Goal: Task Accomplishment & Management: Manage account settings

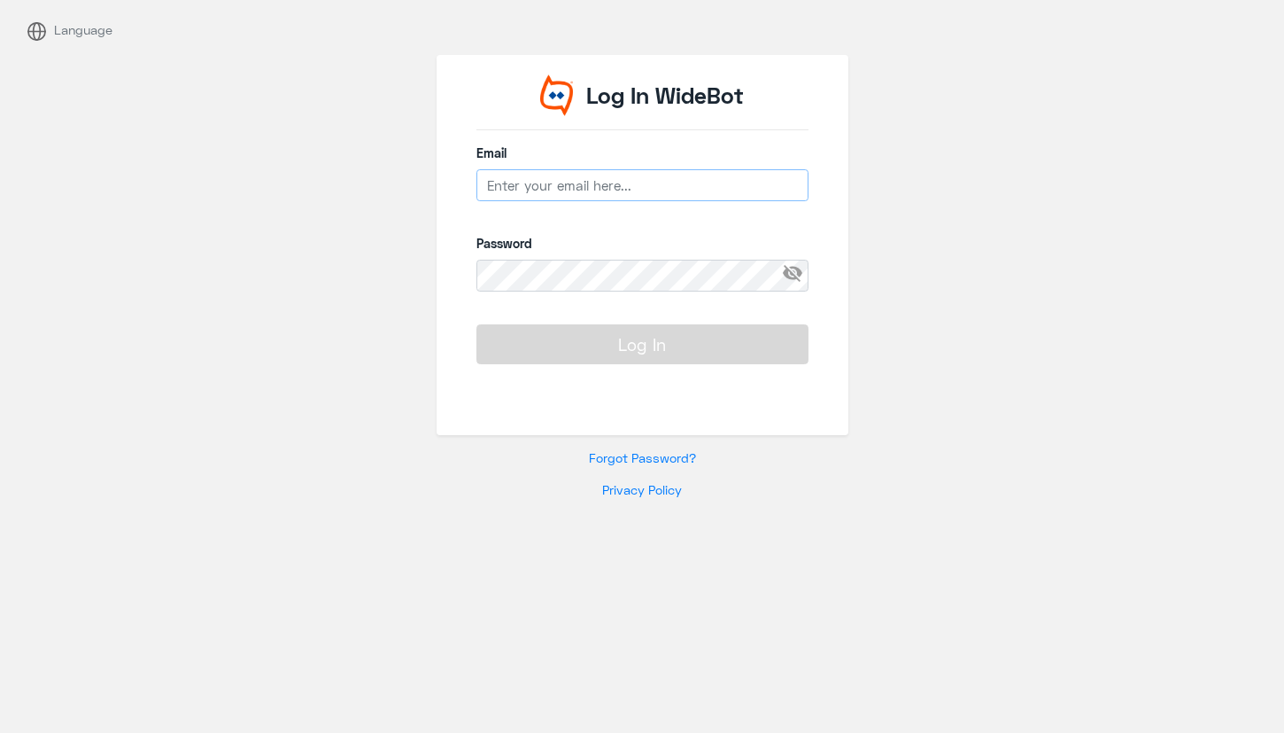
click at [580, 182] on input "email" at bounding box center [643, 185] width 332 height 32
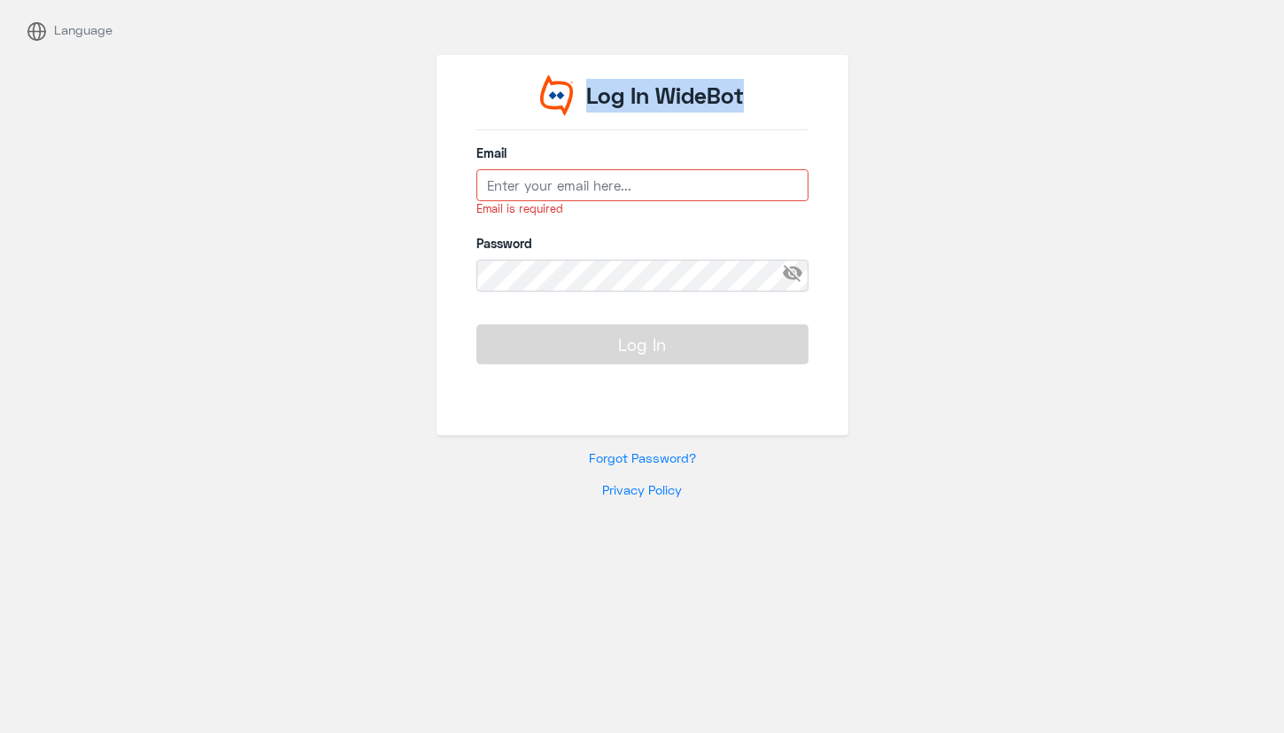
copy p "Log In WideBot"
drag, startPoint x: 769, startPoint y: 97, endPoint x: 588, endPoint y: 108, distance: 181.1
click at [588, 108] on div "Log In WideBot" at bounding box center [643, 102] width 332 height 56
click at [720, 87] on p "Log In WideBot" at bounding box center [665, 96] width 158 height 34
drag, startPoint x: 759, startPoint y: 88, endPoint x: 660, endPoint y: 102, distance: 100.2
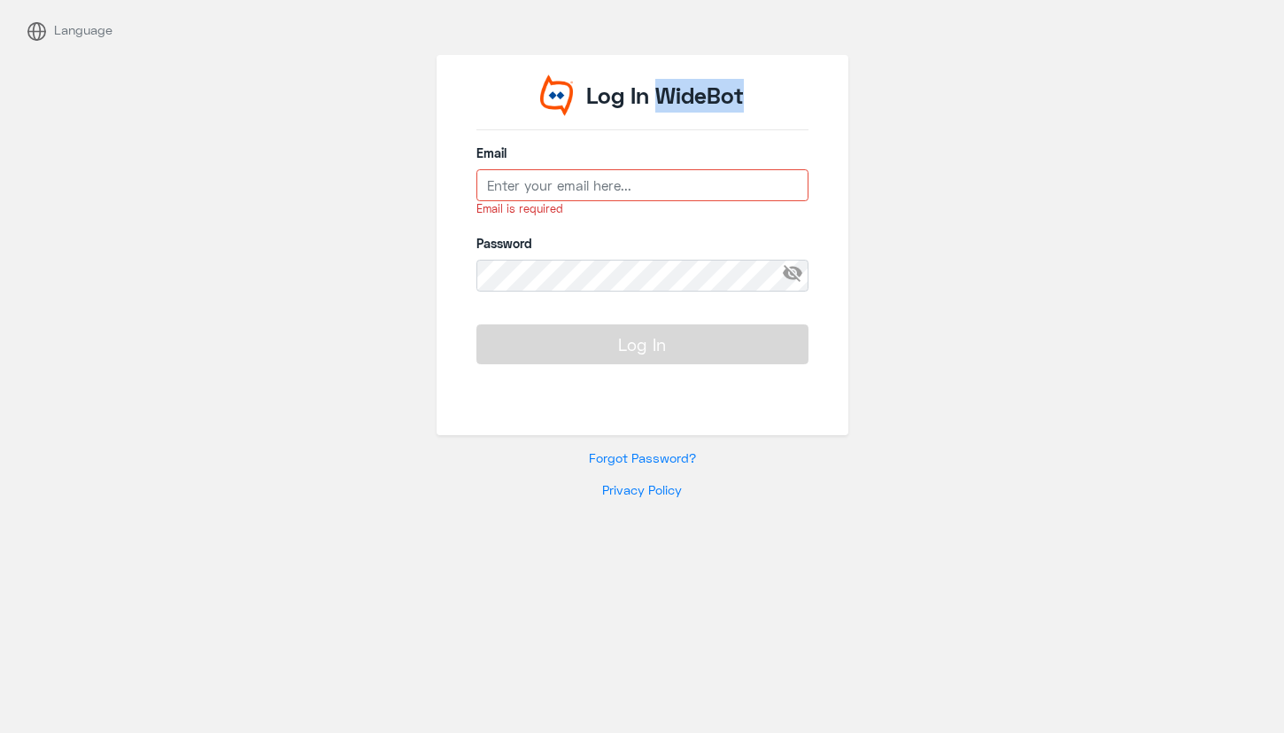
click at [660, 102] on div "Log In WideBot" at bounding box center [643, 102] width 332 height 56
copy p "WideBot"
click at [565, 192] on input "email" at bounding box center [643, 185] width 332 height 32
type input "admin"
click at [599, 460] on link "Forgot Password?" at bounding box center [642, 457] width 107 height 15
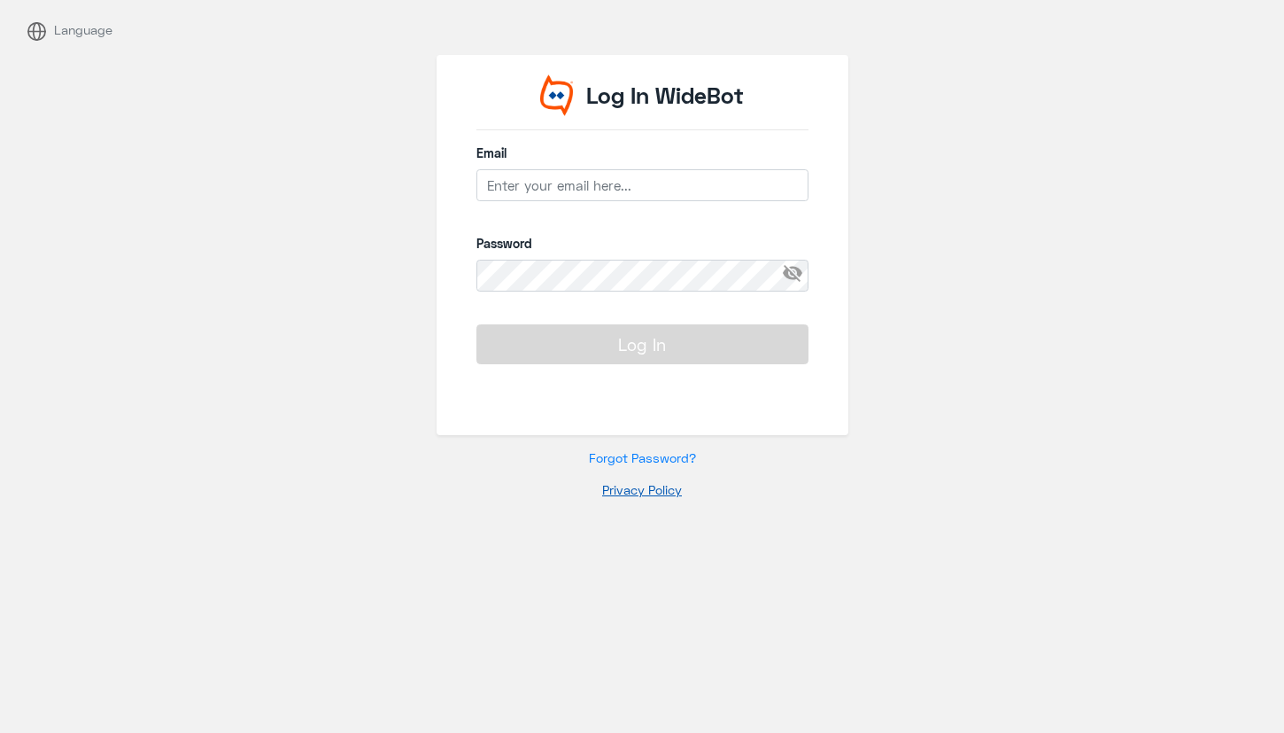
click at [634, 490] on link "Privacy Policy" at bounding box center [642, 489] width 80 height 15
